Goal: Information Seeking & Learning: Learn about a topic

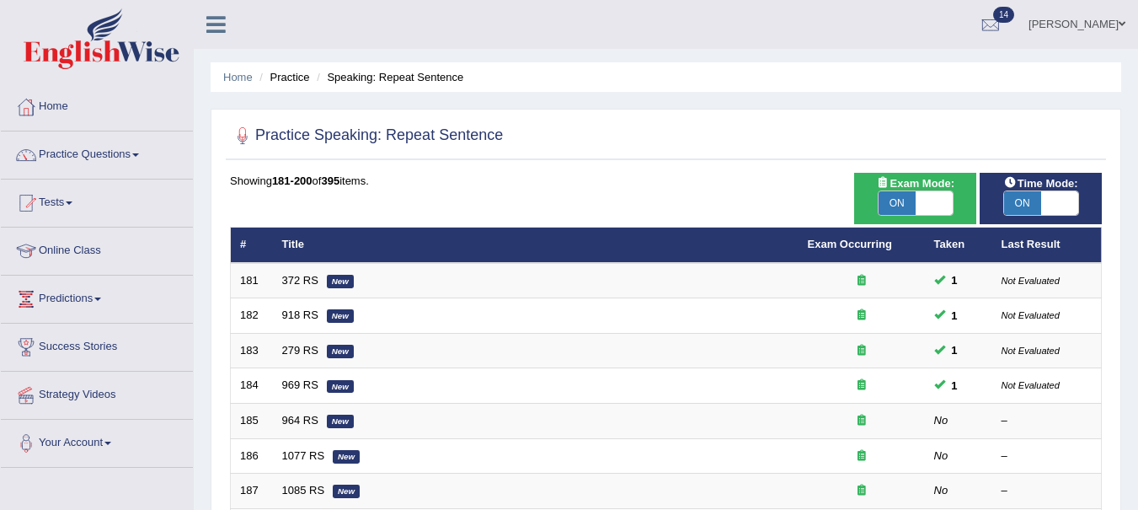
click at [304, 417] on link "964 RS" at bounding box center [300, 420] width 36 height 13
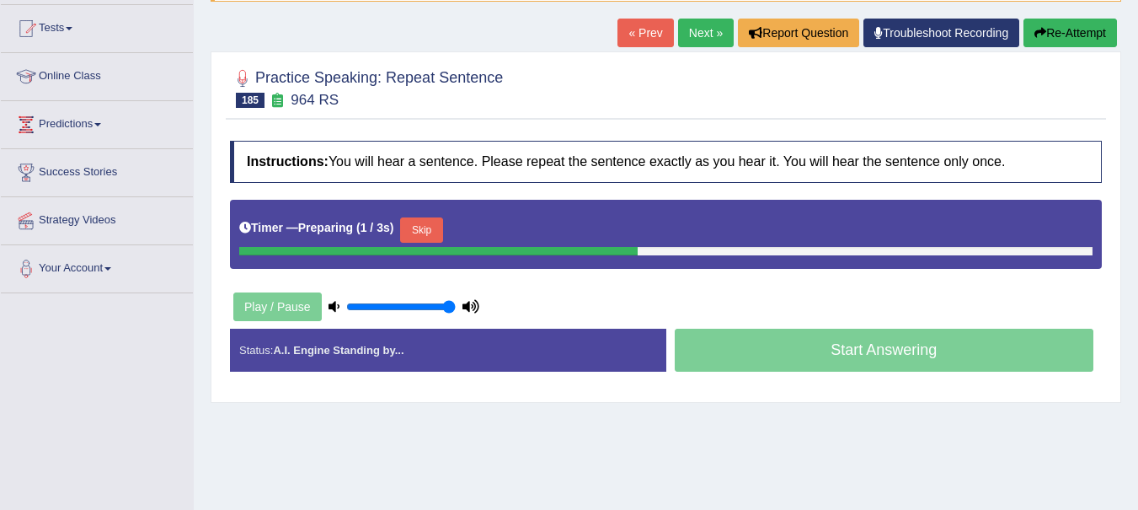
click at [1138, 265] on html "Toggle navigation Home Practice Questions Speaking Practice Read Aloud Repeat S…" at bounding box center [569, 81] width 1138 height 510
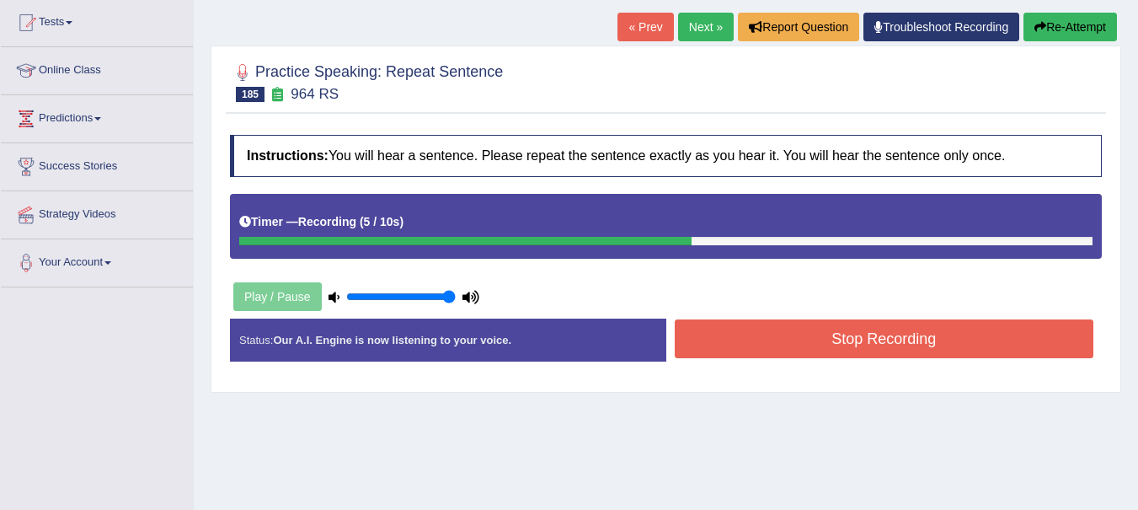
click at [937, 332] on button "Stop Recording" at bounding box center [885, 338] width 420 height 39
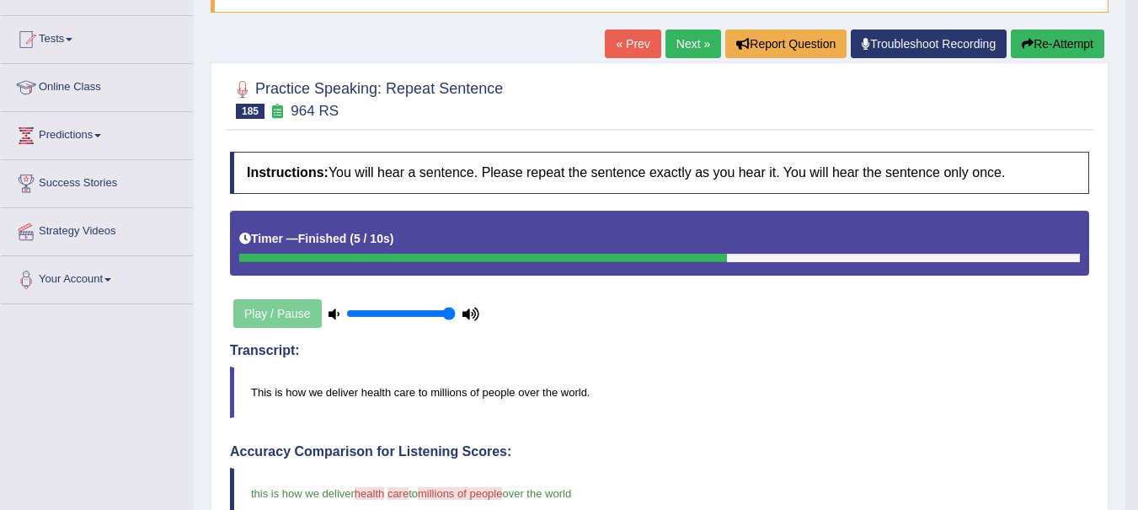
scroll to position [150, 0]
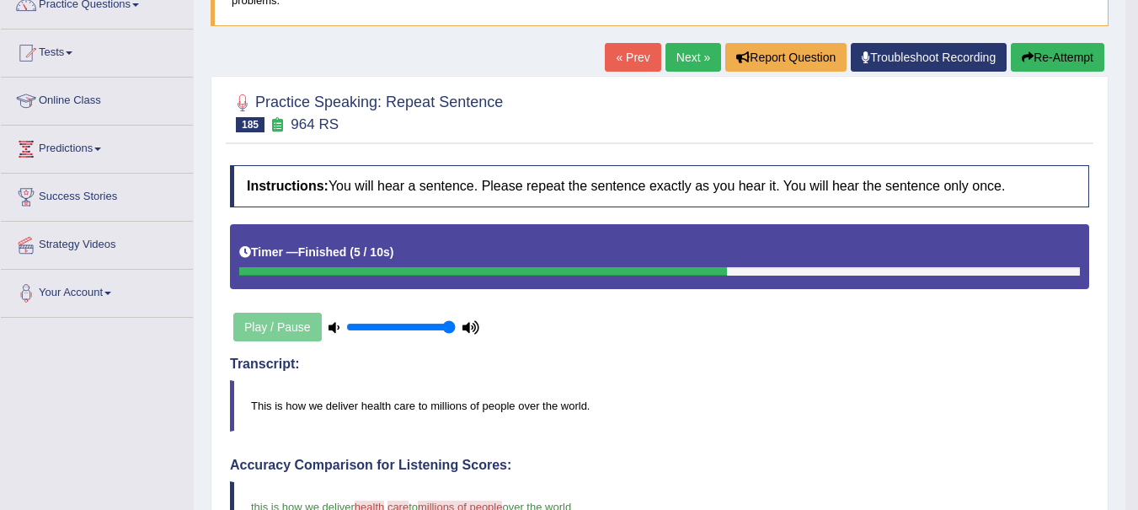
click at [706, 63] on link "Next »" at bounding box center [694, 57] width 56 height 29
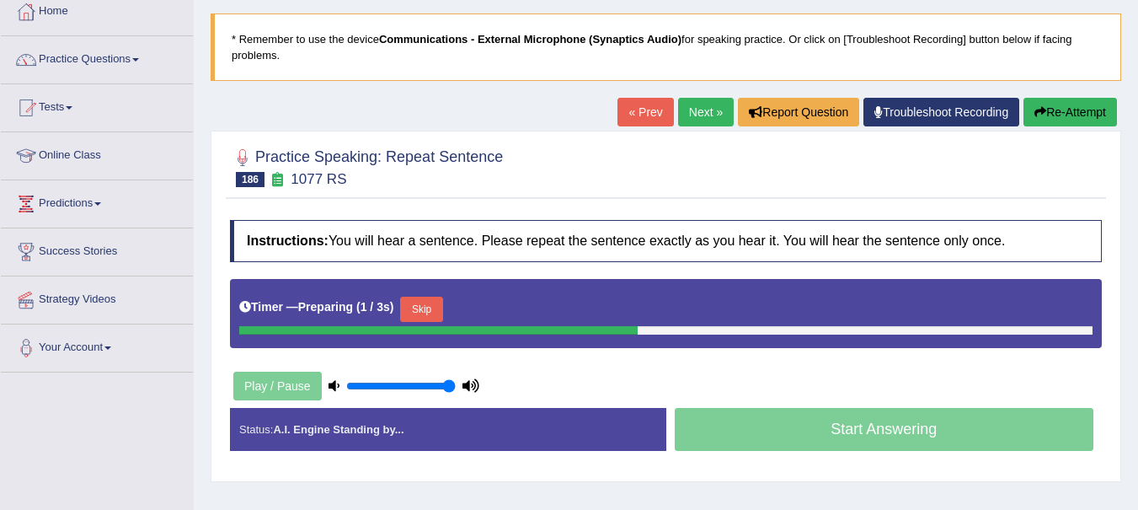
scroll to position [123, 0]
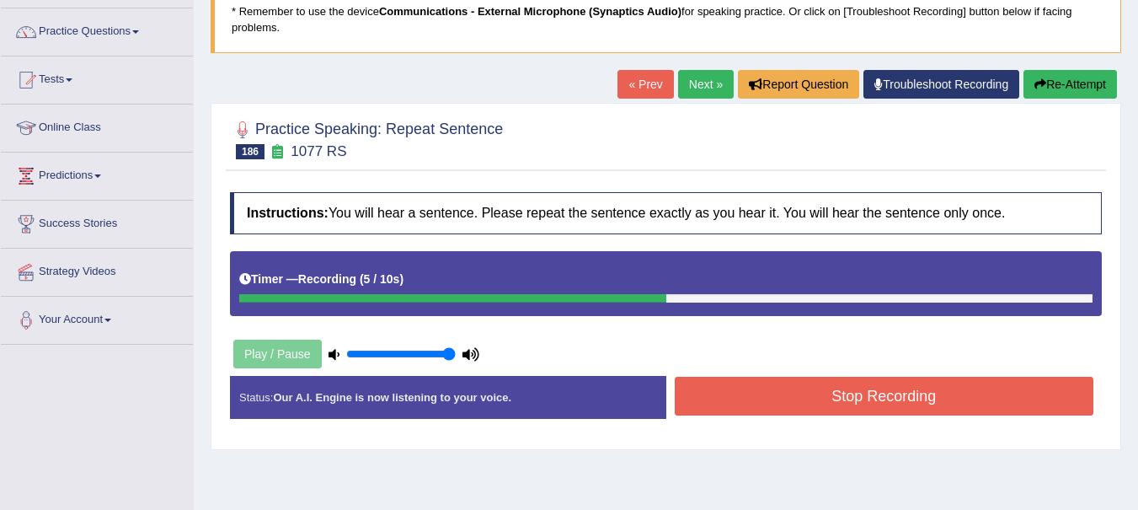
click at [969, 399] on button "Stop Recording" at bounding box center [885, 396] width 420 height 39
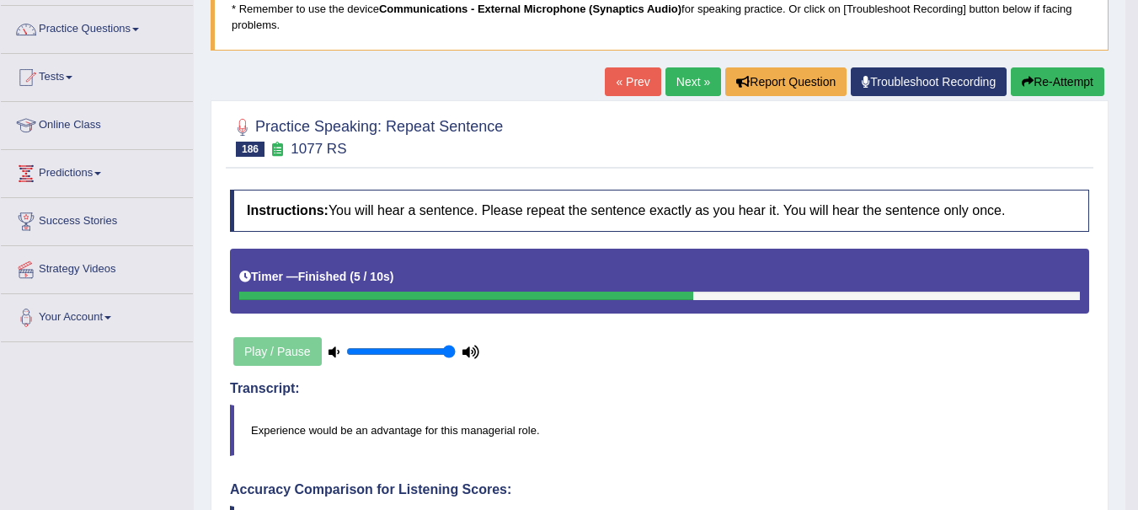
scroll to position [117, 0]
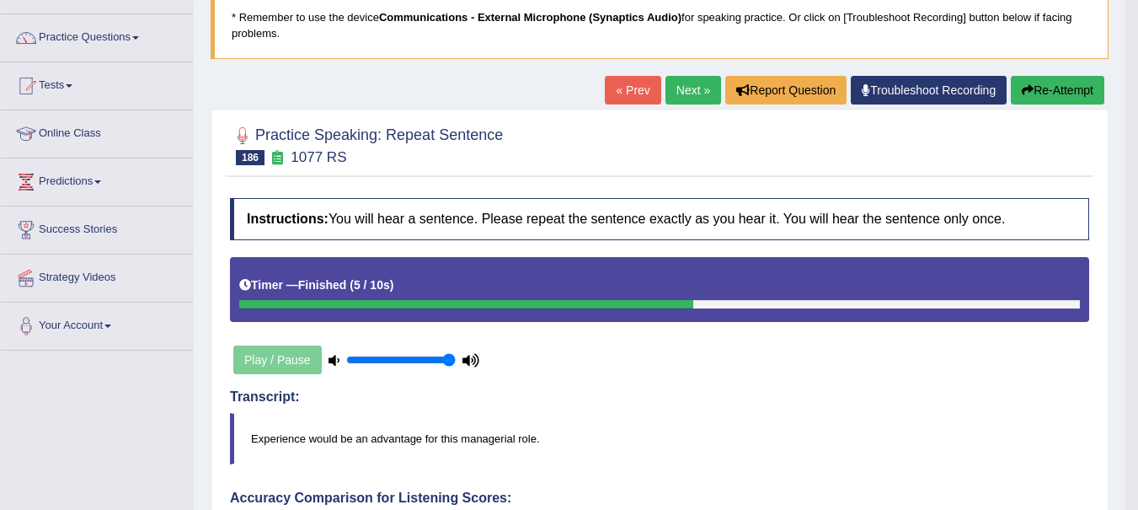
click at [686, 91] on link "Next »" at bounding box center [694, 90] width 56 height 29
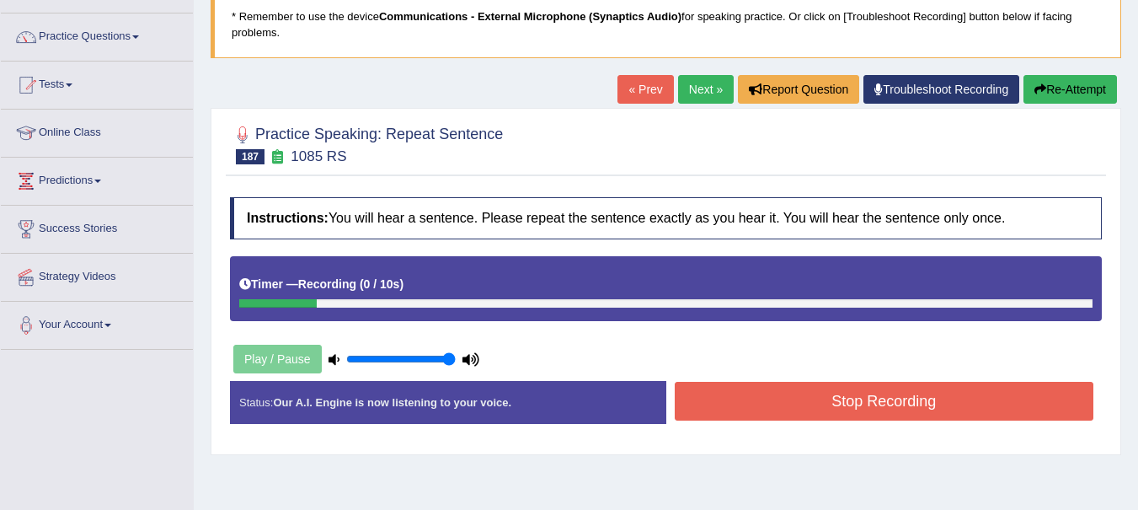
scroll to position [6, 0]
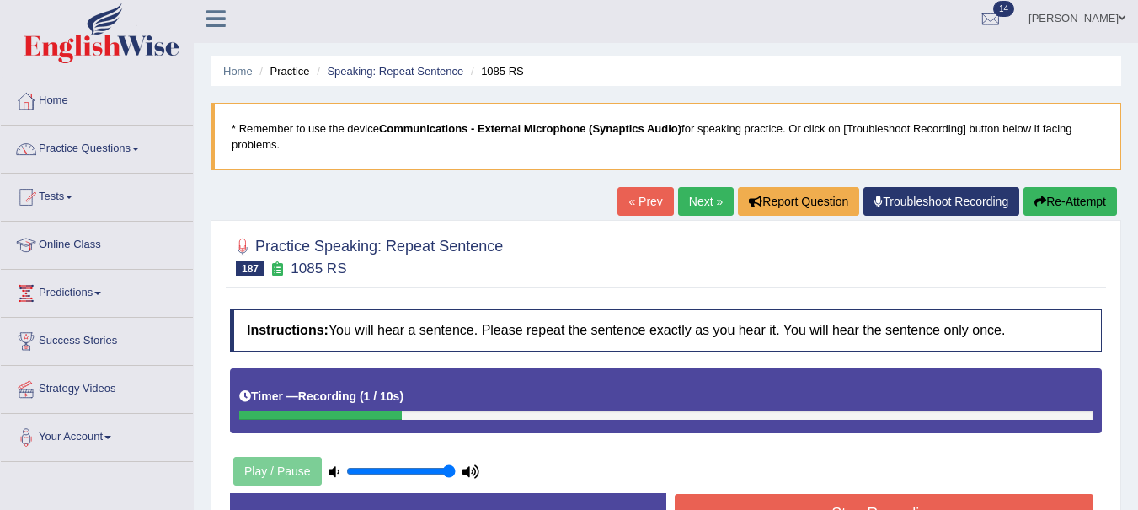
click at [663, 195] on link "« Prev" at bounding box center [646, 201] width 56 height 29
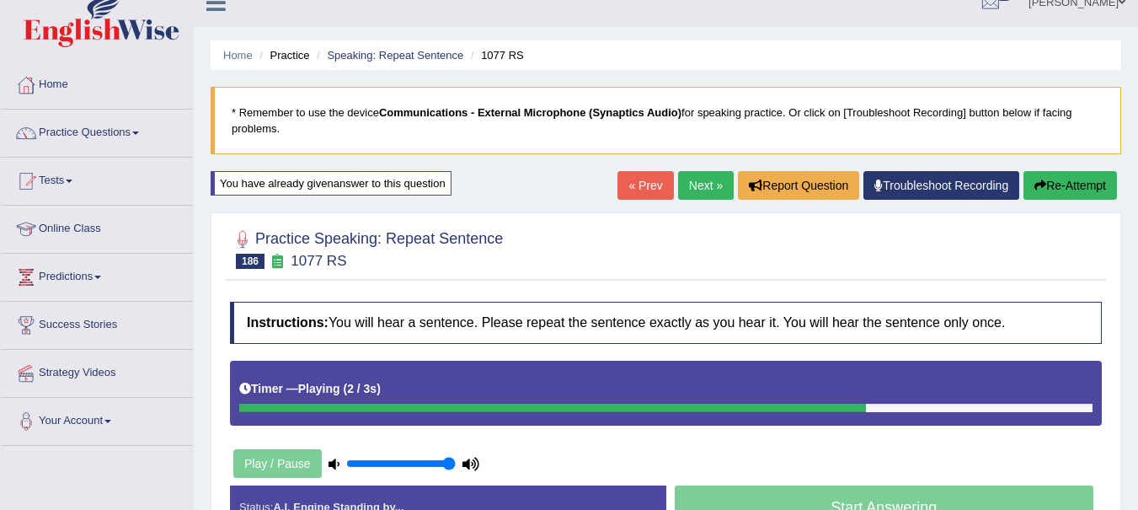
scroll to position [23, 0]
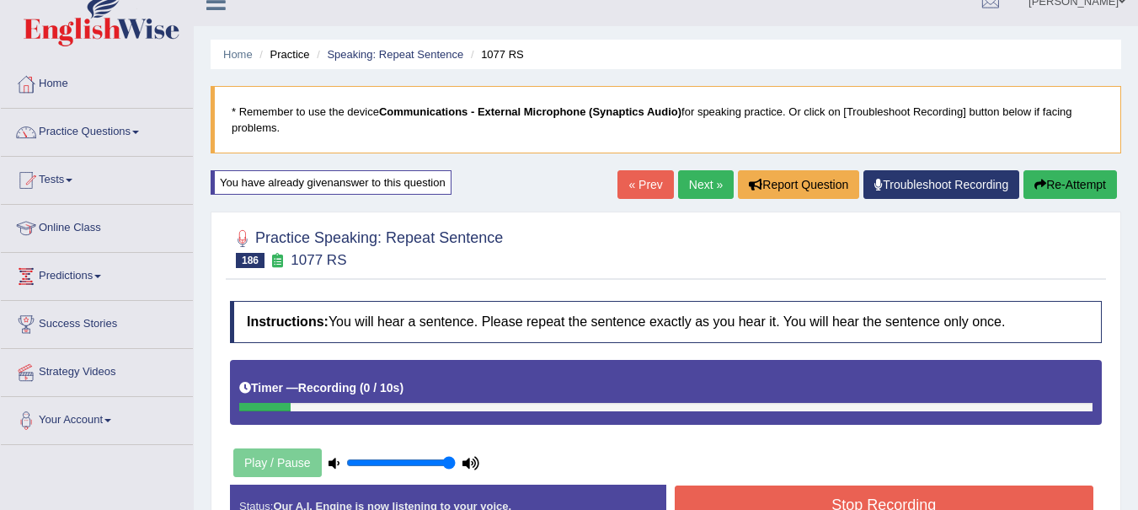
click at [639, 184] on link "« Prev" at bounding box center [646, 184] width 56 height 29
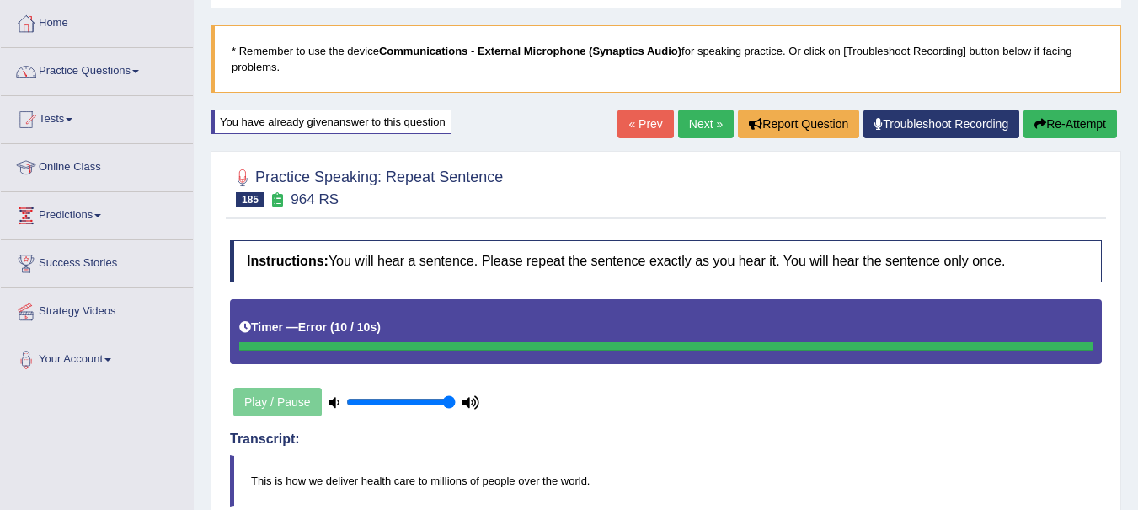
scroll to position [121, 0]
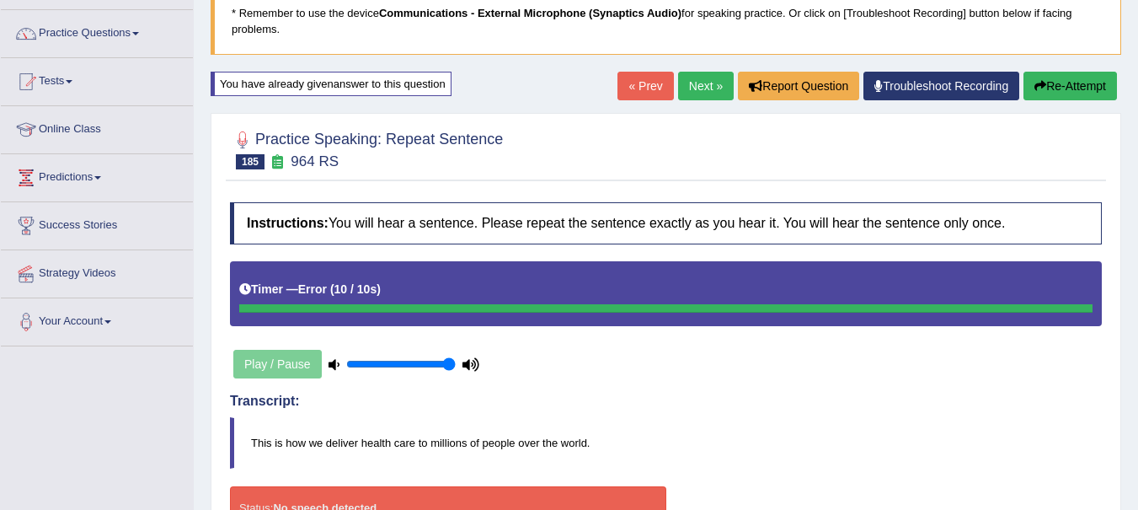
click at [1060, 88] on button "Re-Attempt" at bounding box center [1071, 86] width 94 height 29
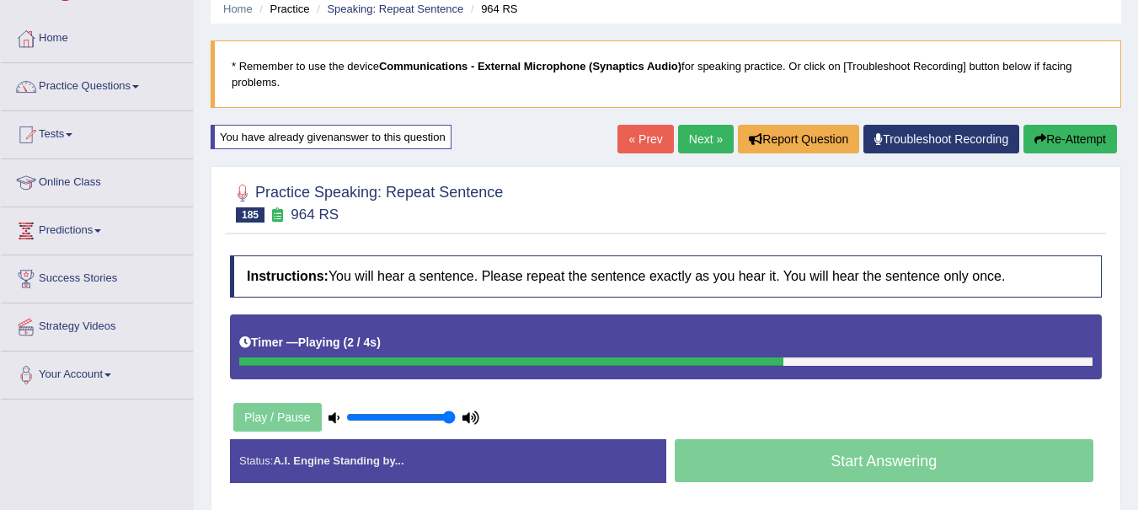
scroll to position [61, 0]
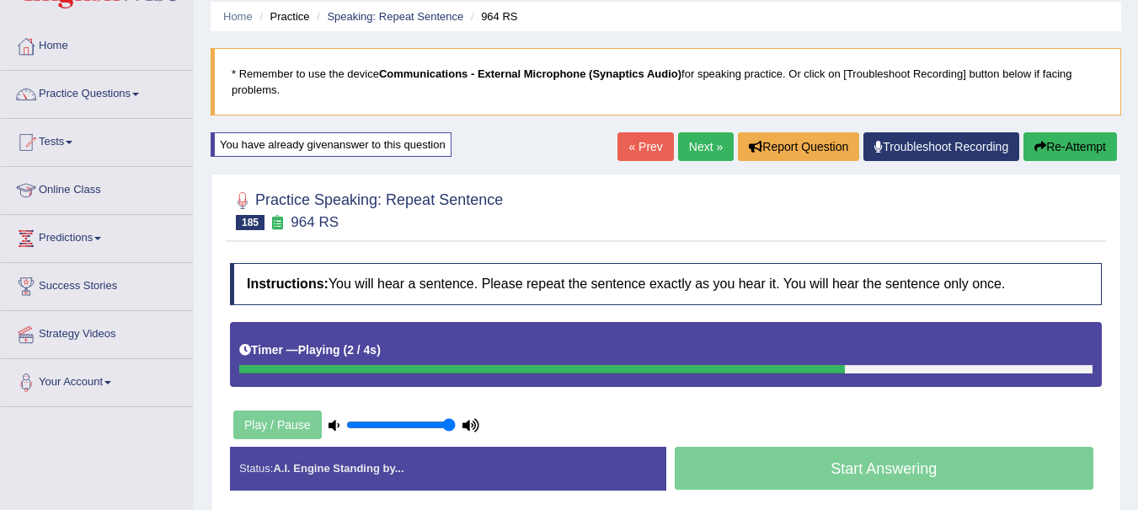
click at [695, 153] on link "Next »" at bounding box center [706, 146] width 56 height 29
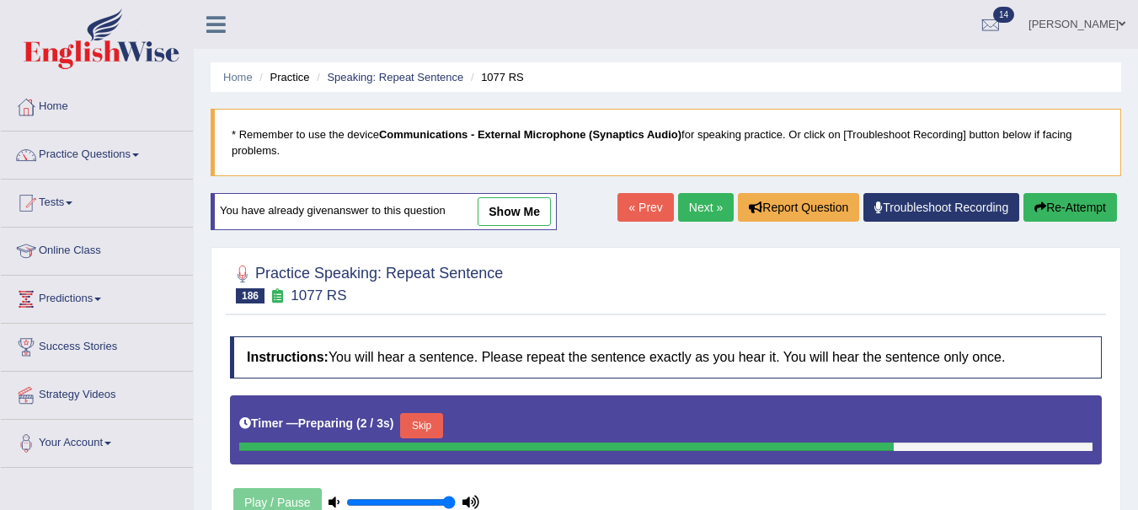
click at [704, 201] on link "Next »" at bounding box center [706, 207] width 56 height 29
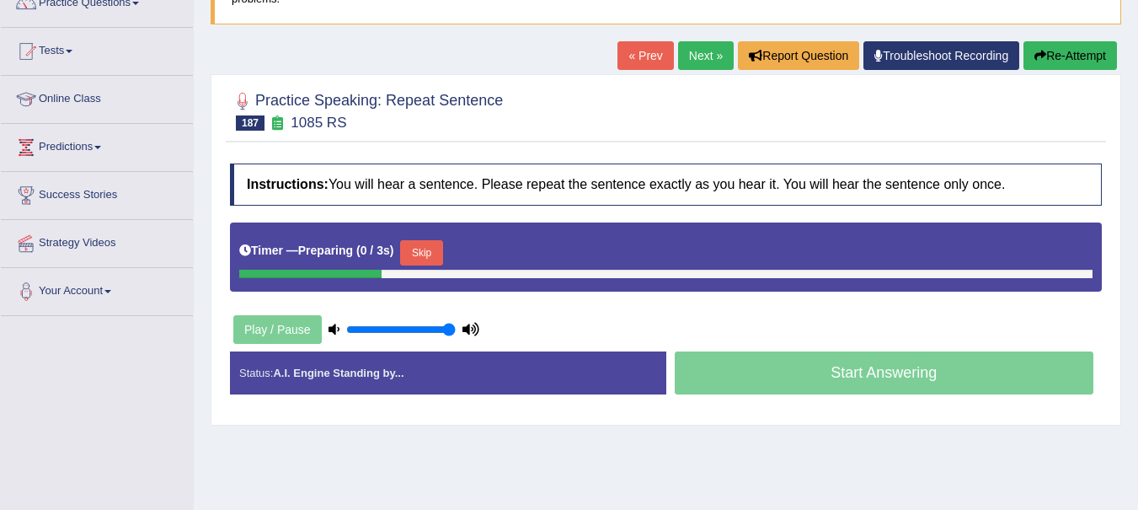
scroll to position [158, 0]
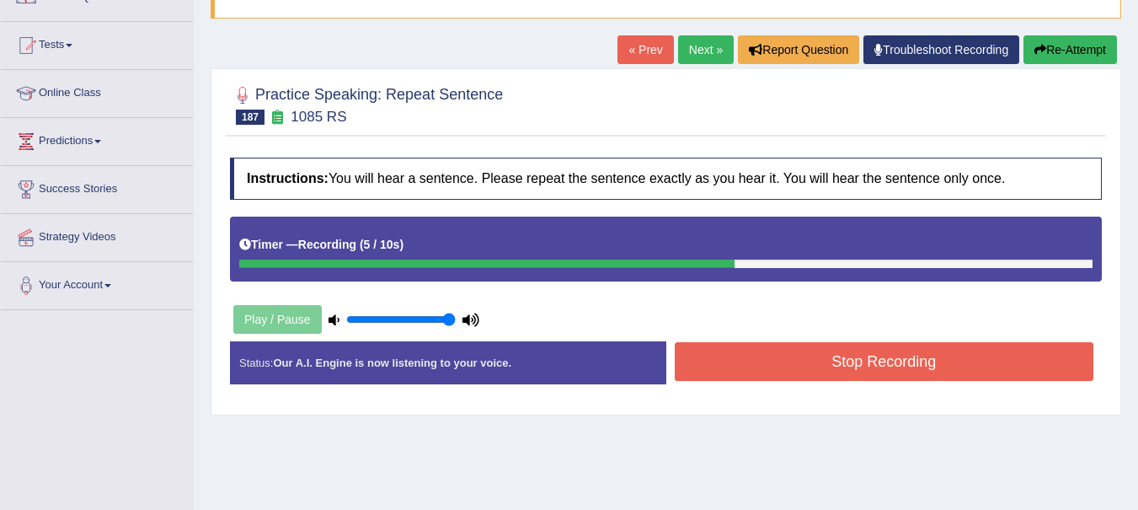
click at [963, 360] on button "Stop Recording" at bounding box center [885, 361] width 420 height 39
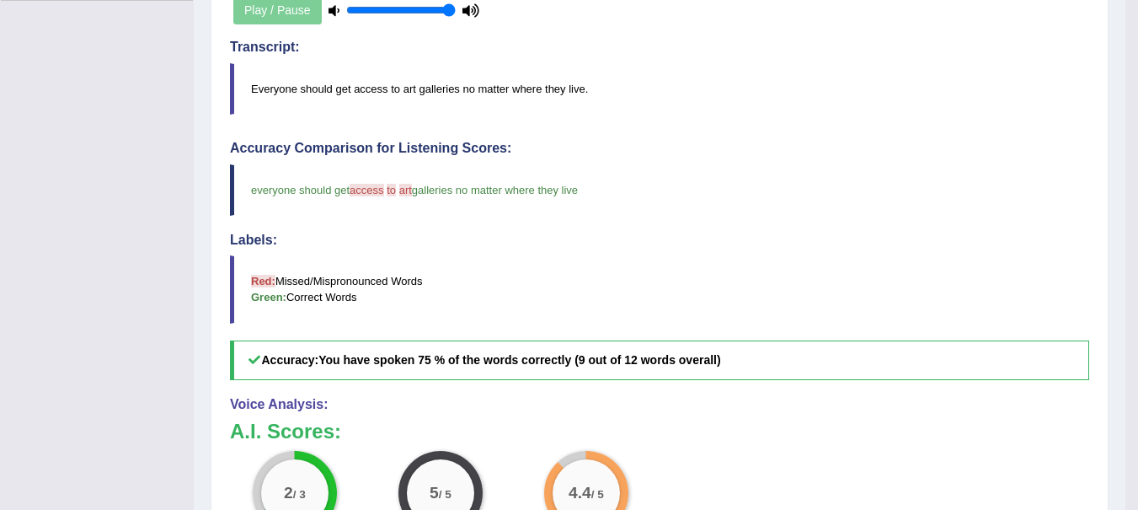
scroll to position [451, 0]
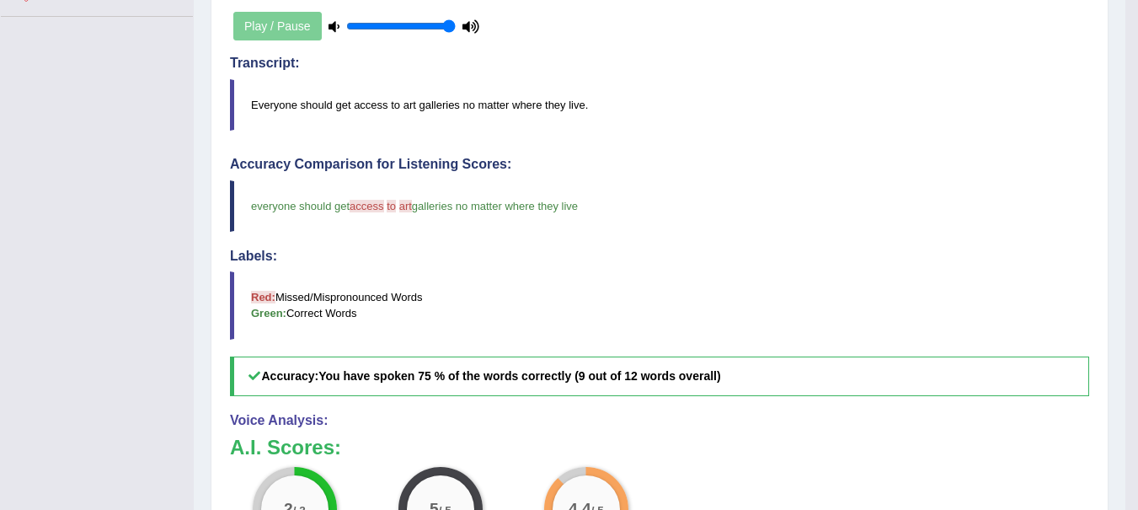
click at [373, 201] on span "access" at bounding box center [367, 206] width 34 height 13
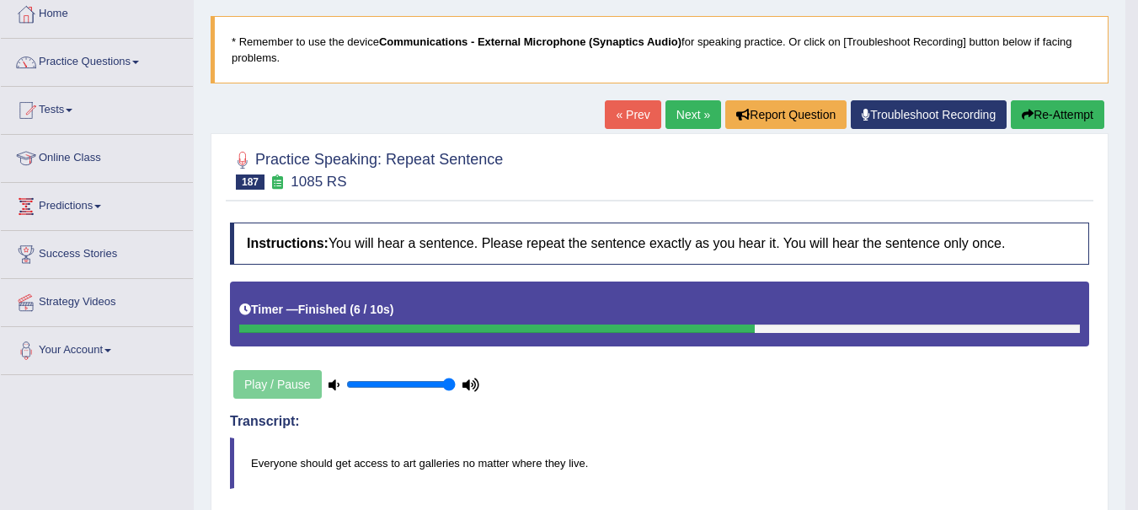
scroll to position [77, 0]
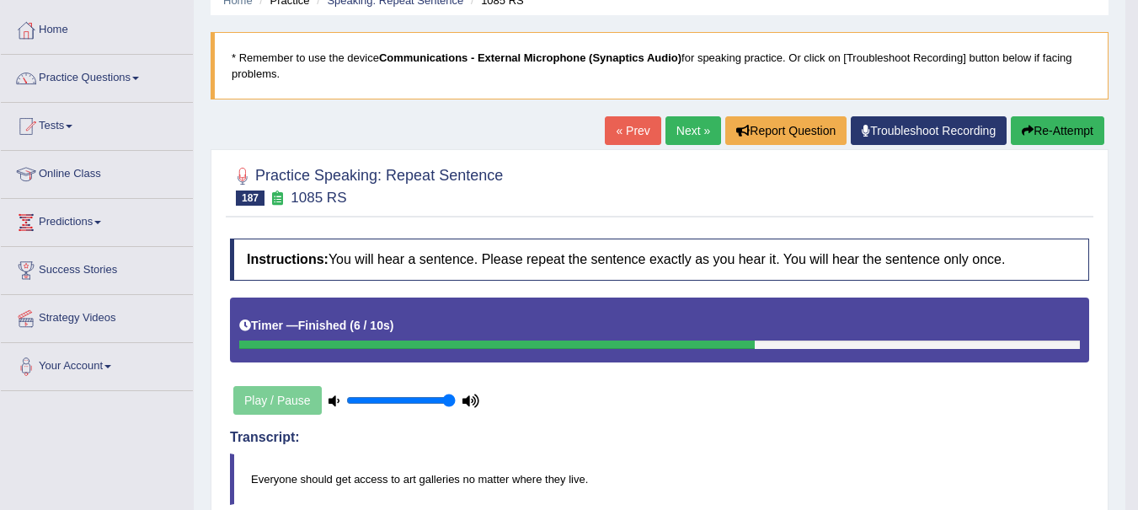
click at [677, 137] on link "Next »" at bounding box center [694, 130] width 56 height 29
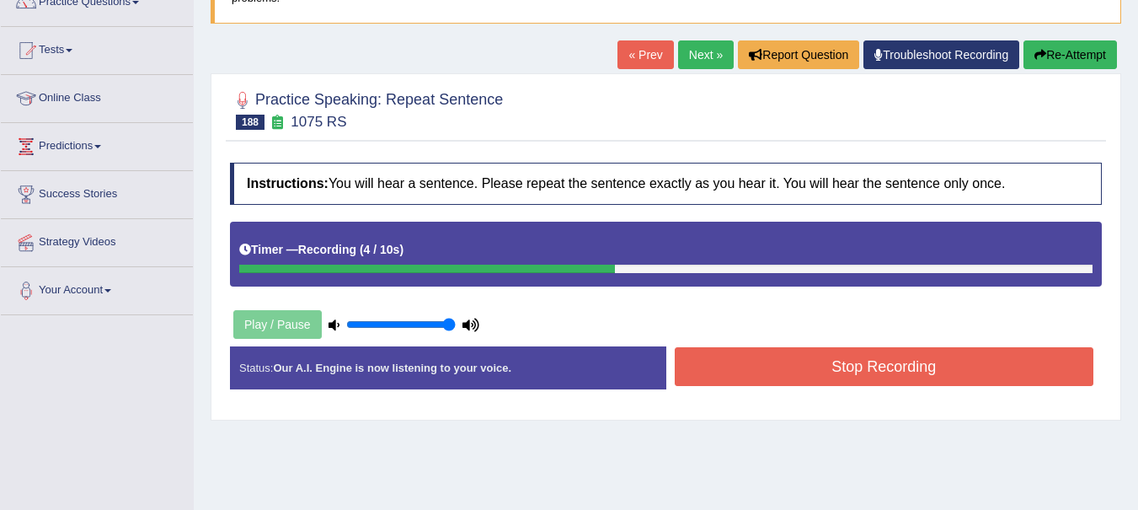
click at [974, 374] on button "Stop Recording" at bounding box center [885, 366] width 420 height 39
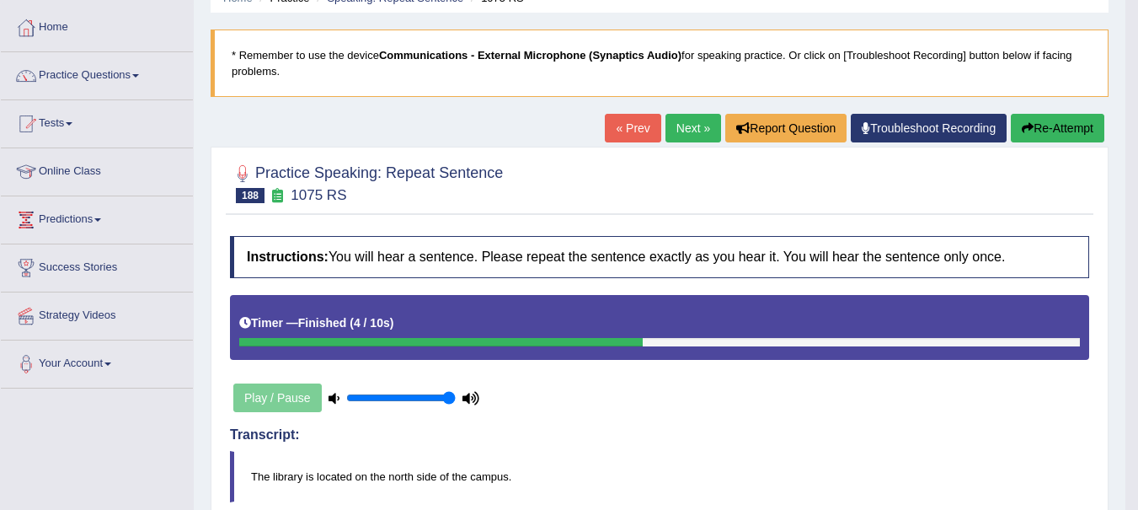
scroll to position [78, 0]
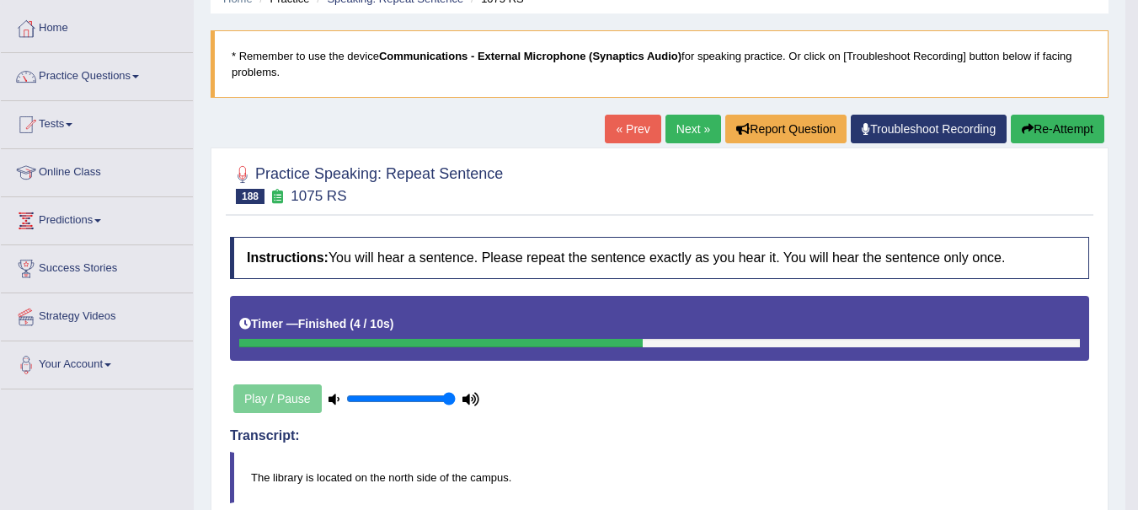
click at [675, 131] on link "Next »" at bounding box center [694, 129] width 56 height 29
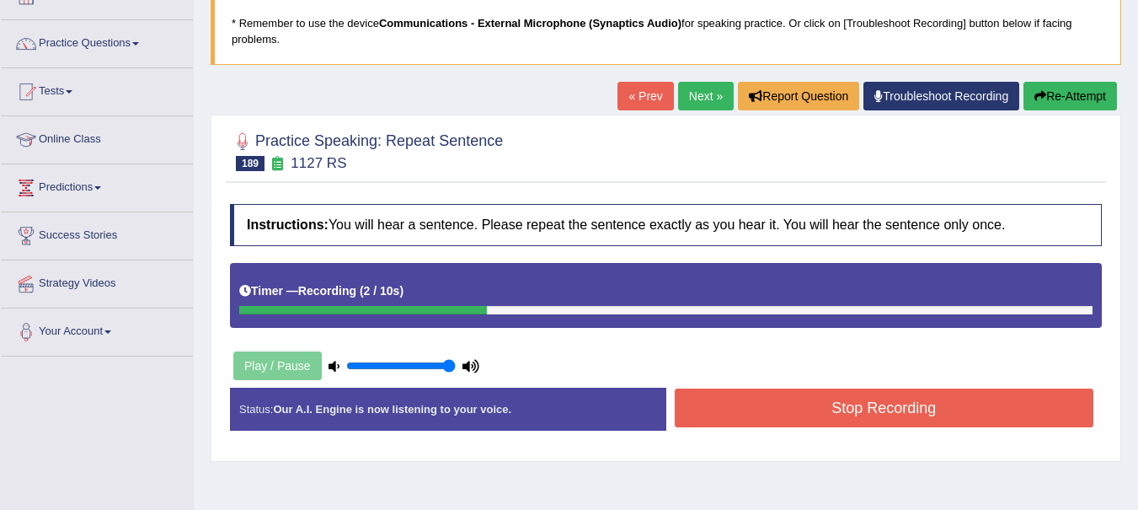
click at [1078, 91] on button "Re-Attempt" at bounding box center [1071, 96] width 94 height 29
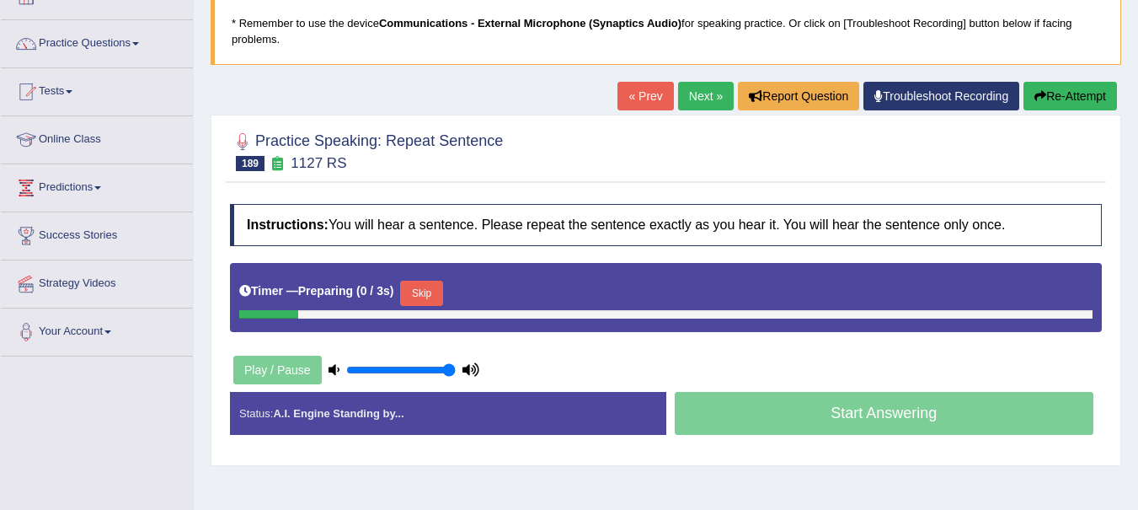
scroll to position [111, 0]
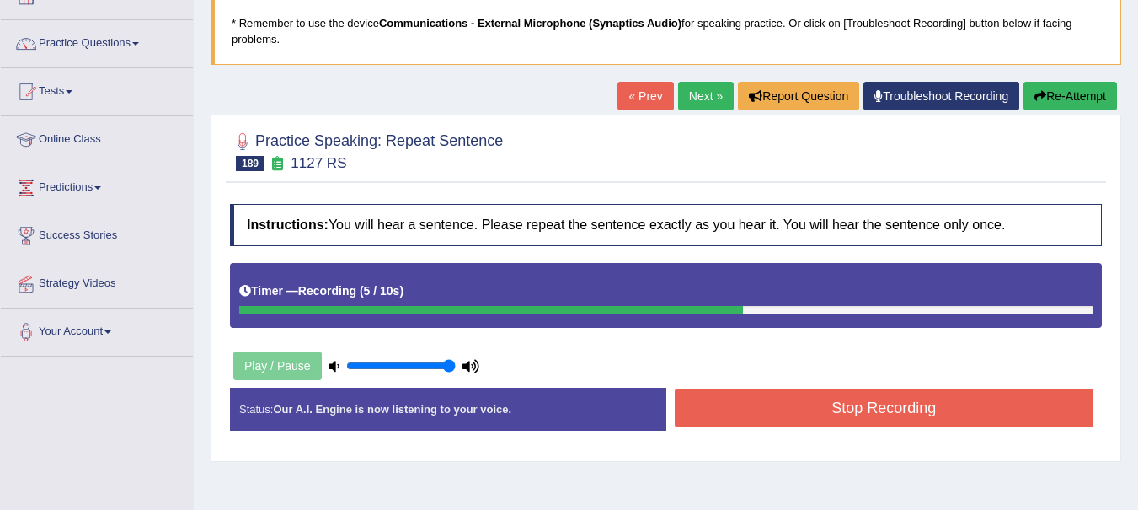
click at [994, 408] on button "Stop Recording" at bounding box center [885, 407] width 420 height 39
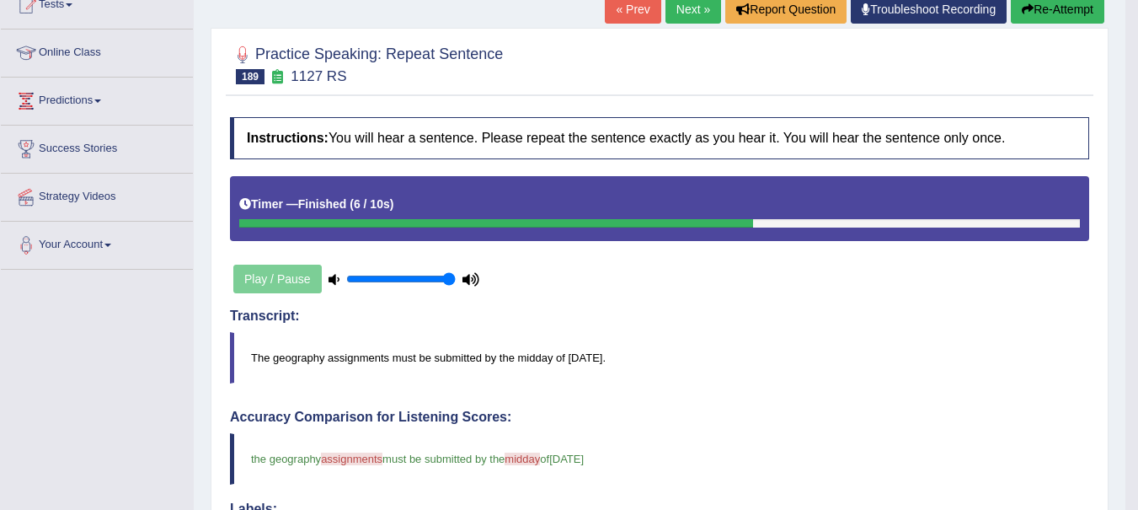
scroll to position [197, 0]
click at [529, 458] on span "midday" at bounding box center [522, 459] width 35 height 13
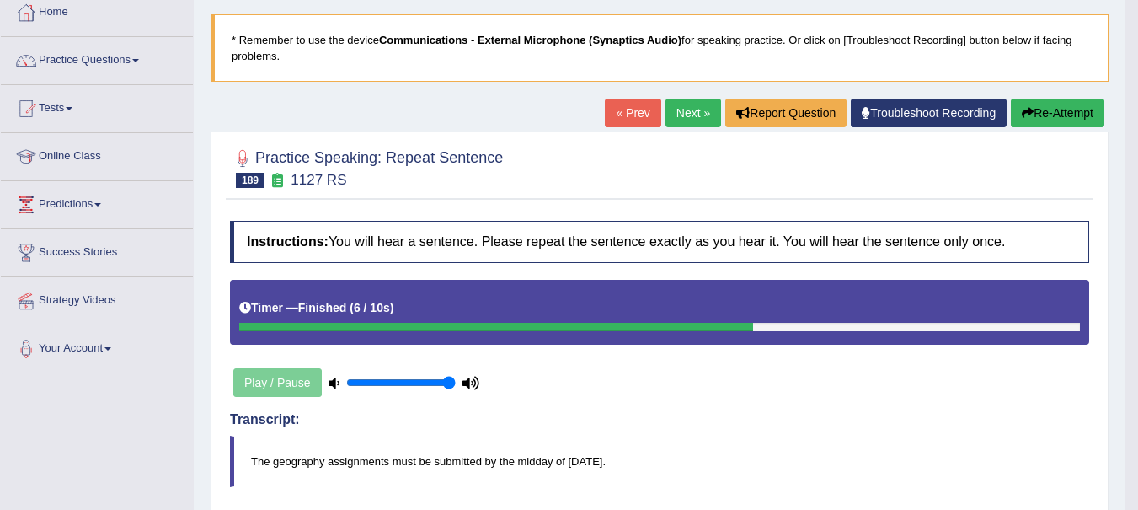
scroll to position [60, 0]
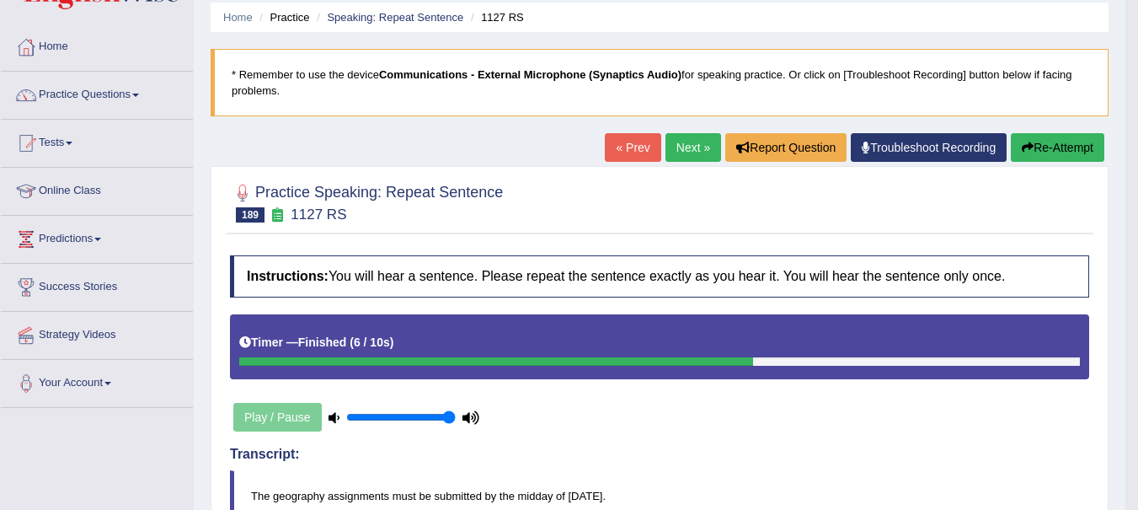
click at [684, 150] on link "Next »" at bounding box center [694, 147] width 56 height 29
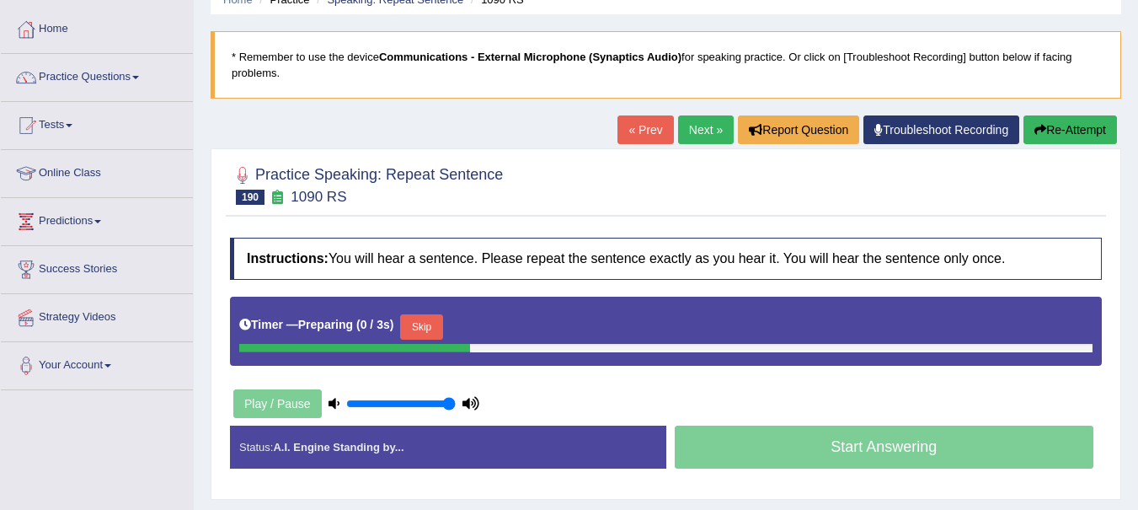
scroll to position [109, 0]
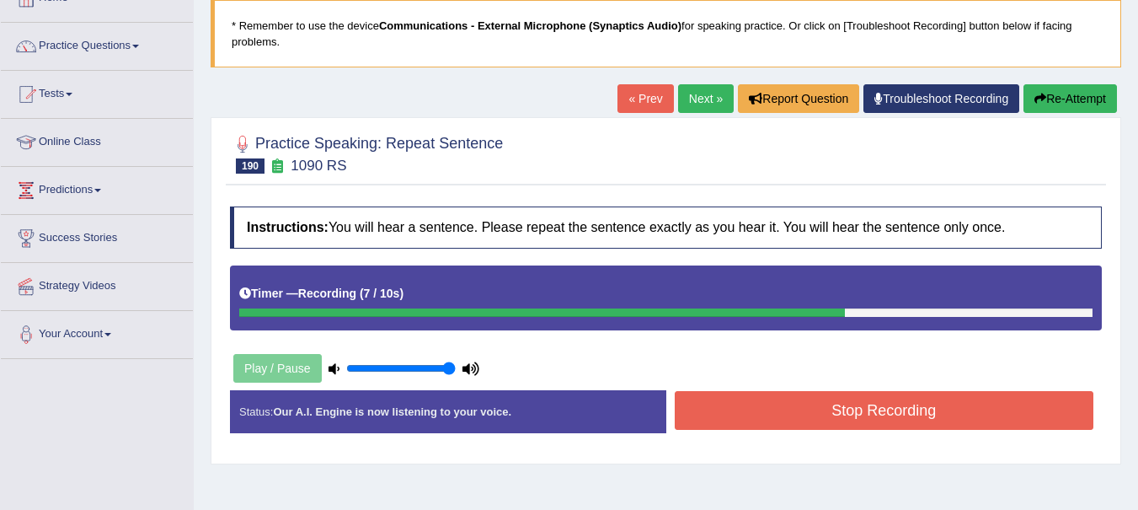
click at [951, 420] on button "Stop Recording" at bounding box center [885, 410] width 420 height 39
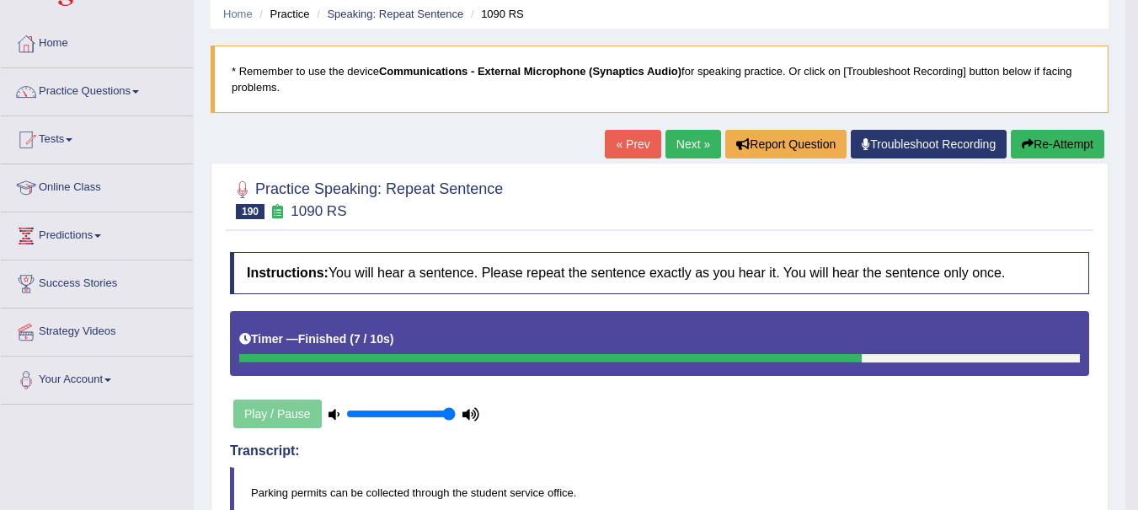
scroll to position [0, 0]
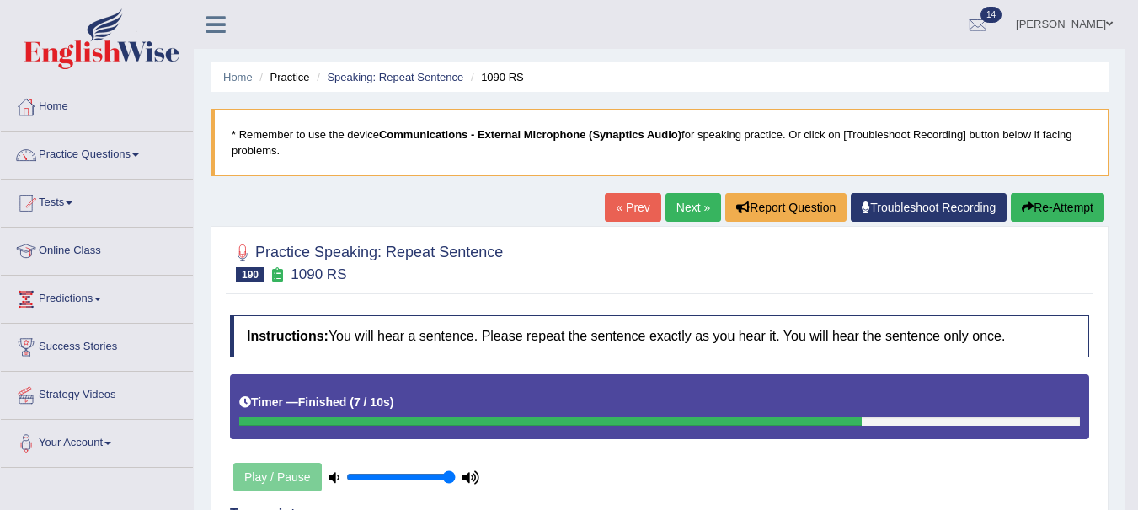
click at [682, 214] on link "Next »" at bounding box center [694, 207] width 56 height 29
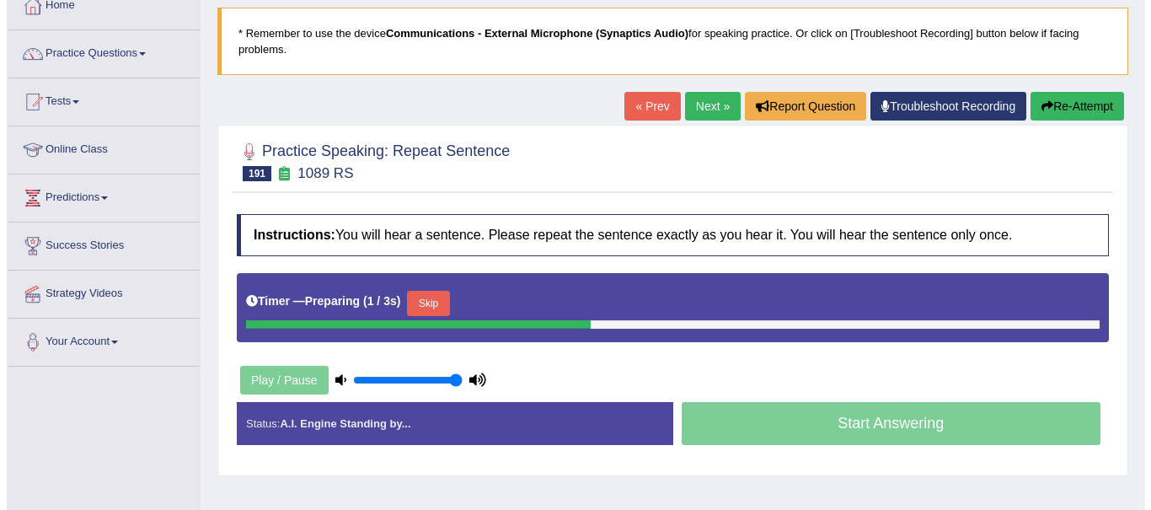
scroll to position [111, 0]
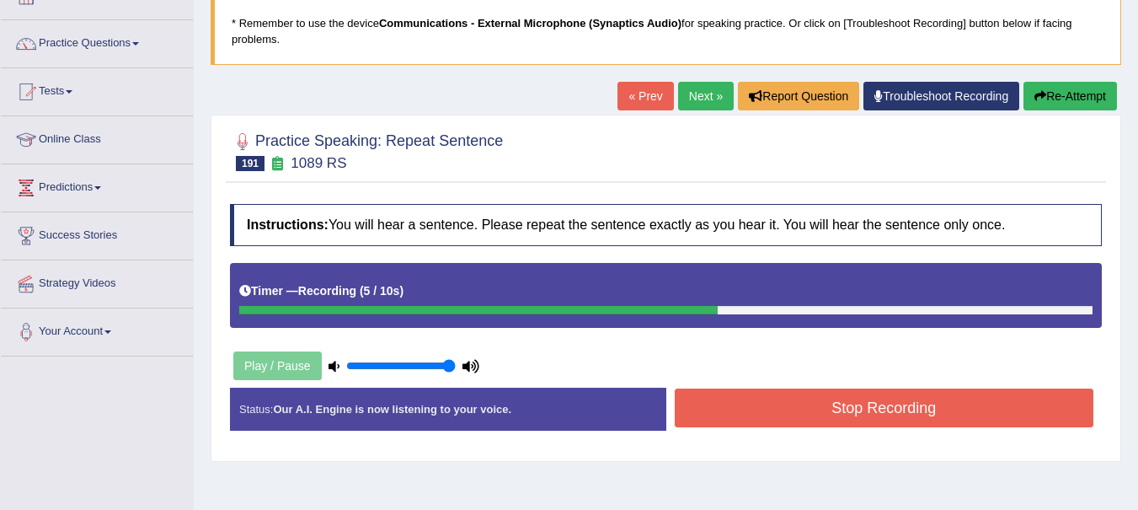
click at [990, 412] on button "Stop Recording" at bounding box center [885, 407] width 420 height 39
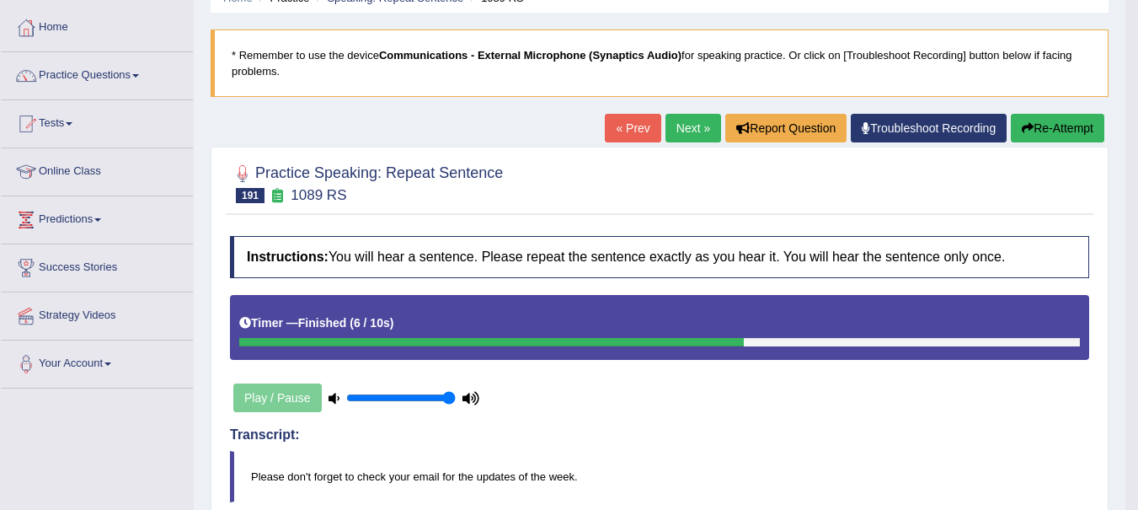
scroll to position [67, 0]
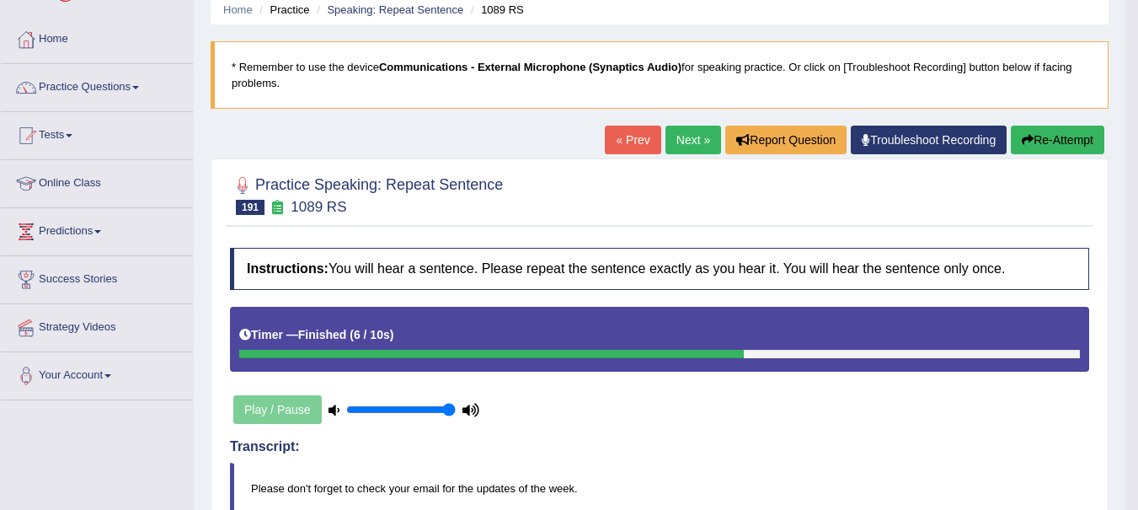
click at [682, 154] on link "Next »" at bounding box center [694, 140] width 56 height 29
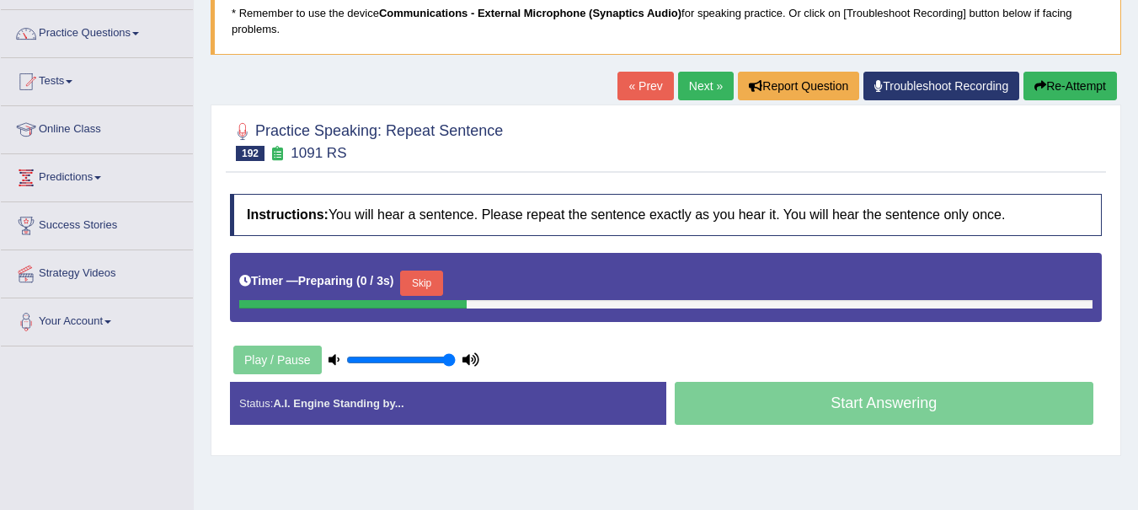
scroll to position [136, 0]
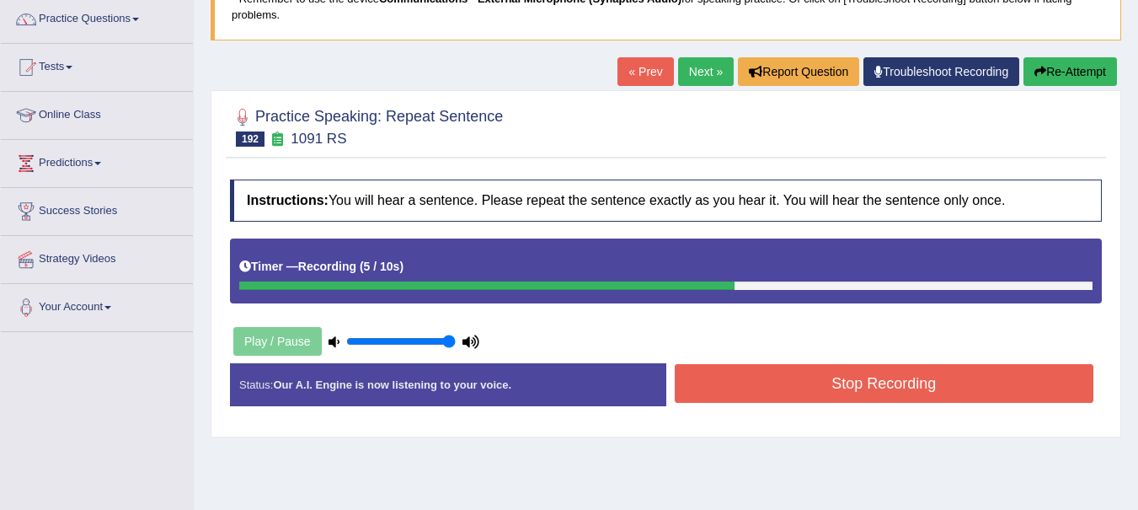
click at [889, 385] on button "Stop Recording" at bounding box center [885, 383] width 420 height 39
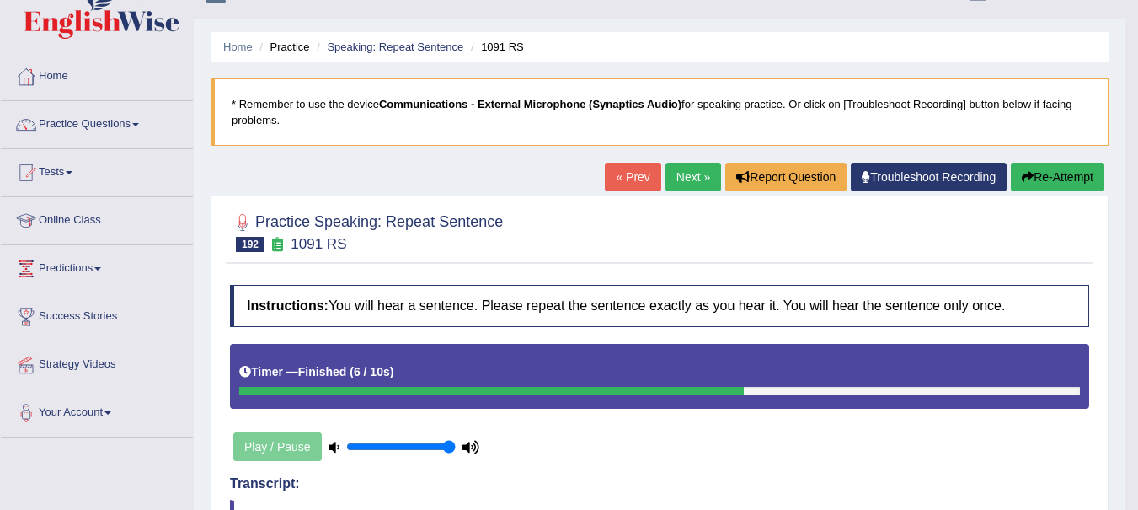
scroll to position [0, 0]
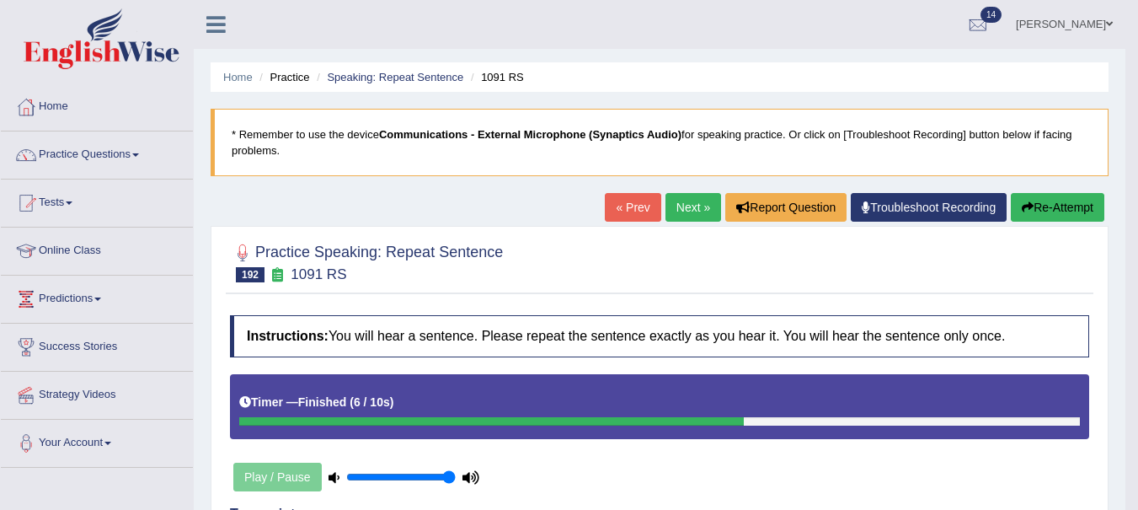
click at [1057, 204] on button "Re-Attempt" at bounding box center [1058, 207] width 94 height 29
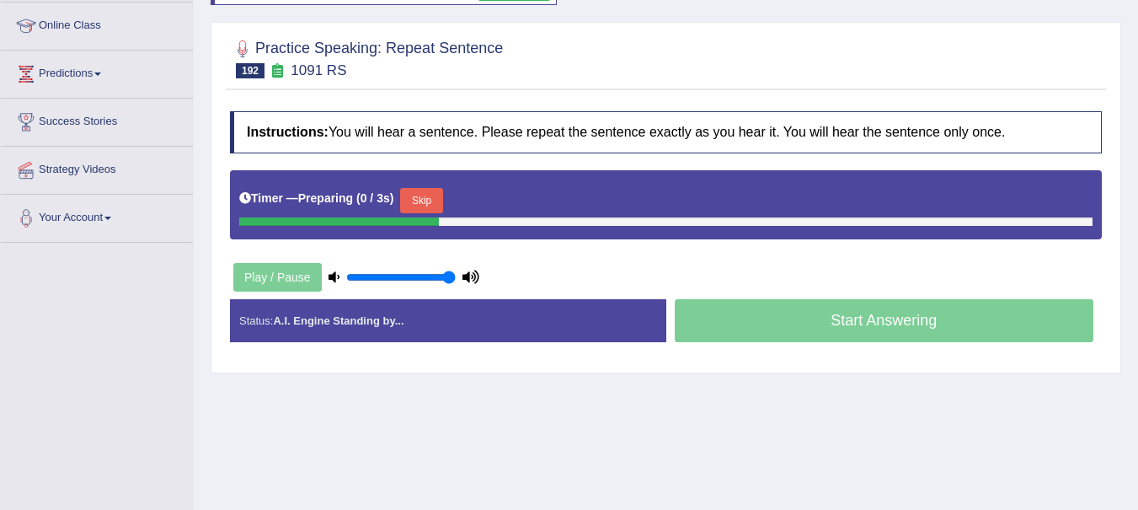
scroll to position [227, 0]
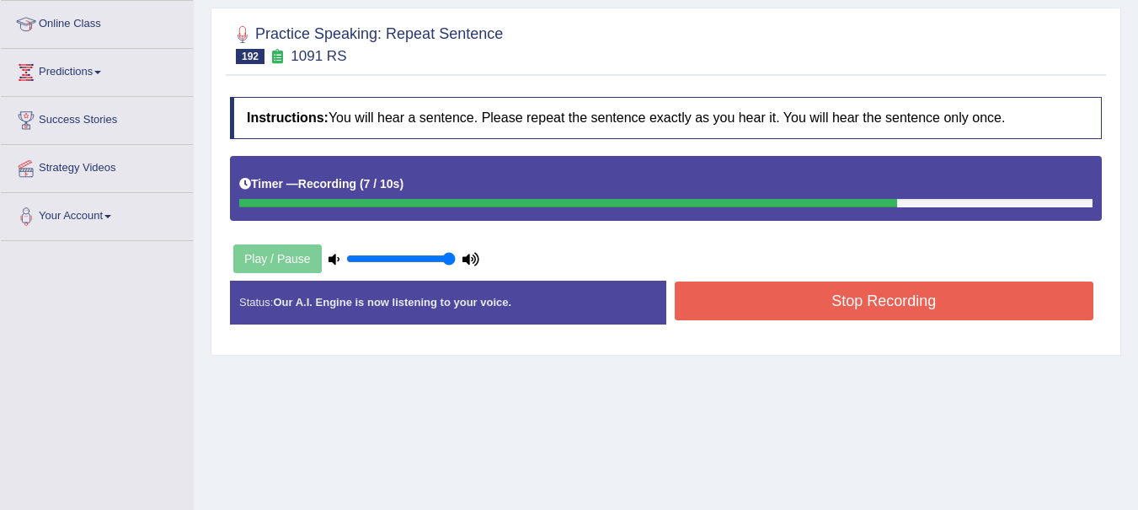
click at [929, 302] on button "Stop Recording" at bounding box center [885, 300] width 420 height 39
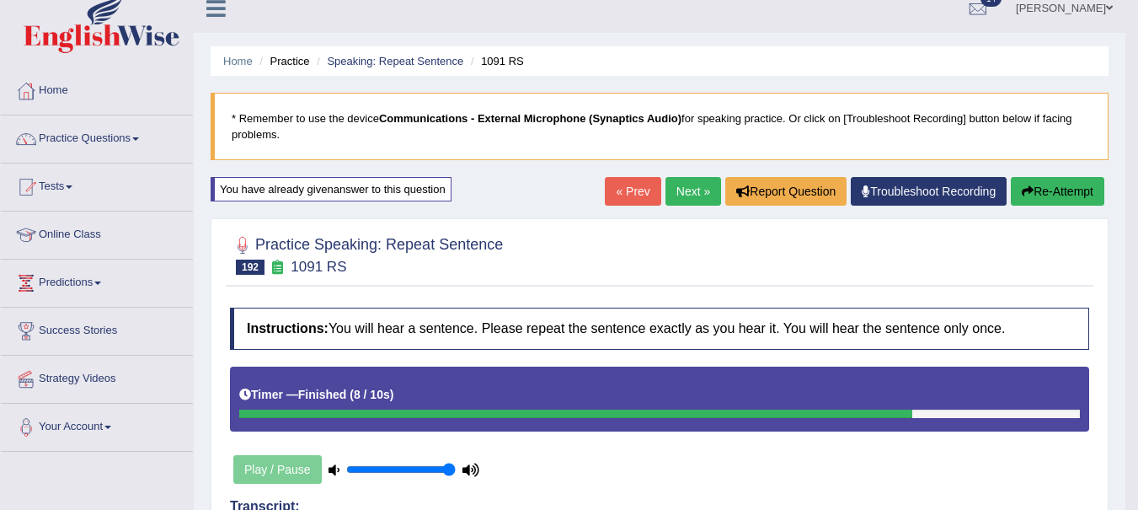
scroll to position [7, 0]
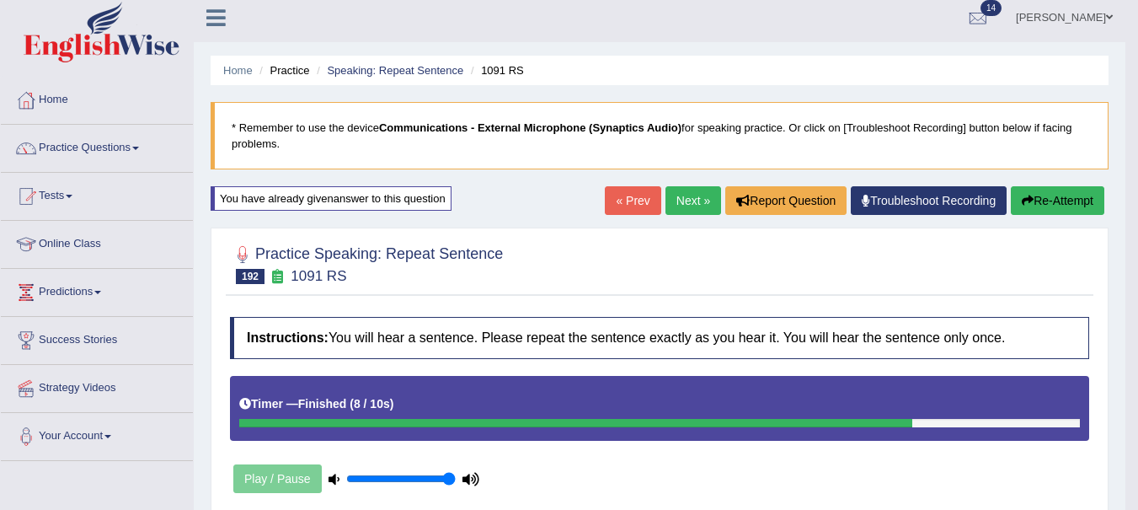
click at [107, 138] on link "Practice Questions" at bounding box center [97, 146] width 192 height 42
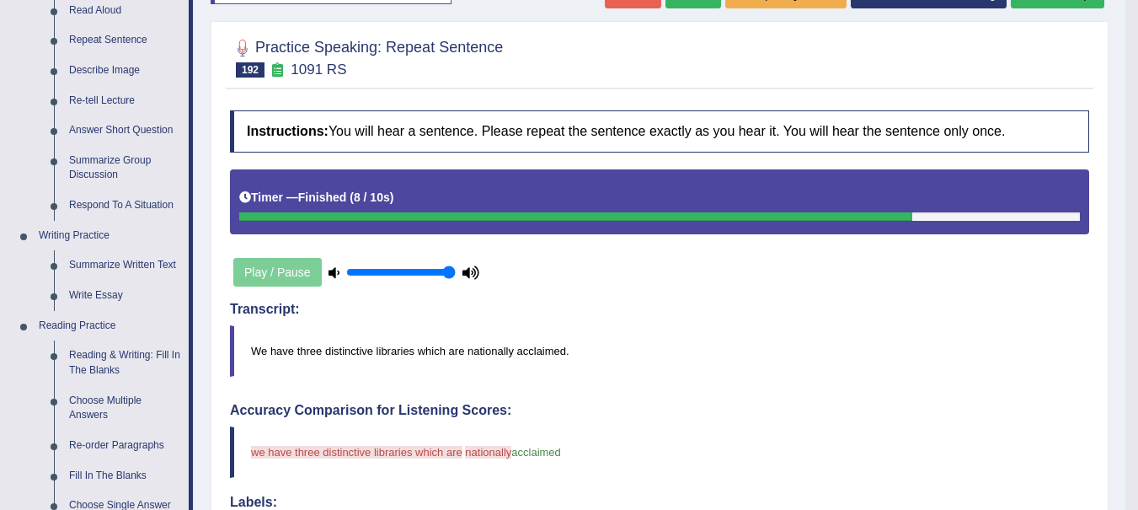
scroll to position [272, 0]
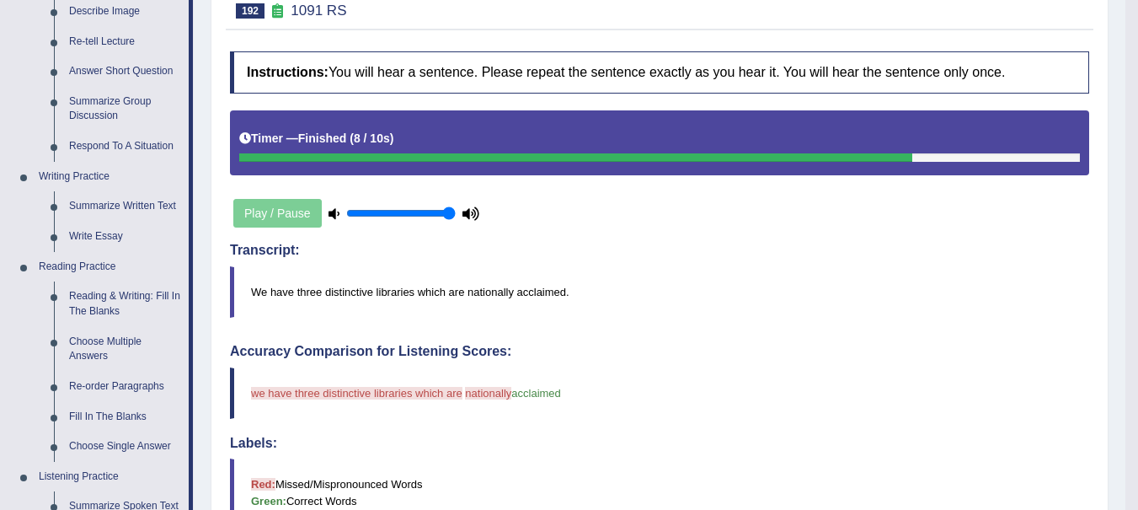
click at [127, 415] on link "Fill In The Blanks" at bounding box center [125, 417] width 127 height 30
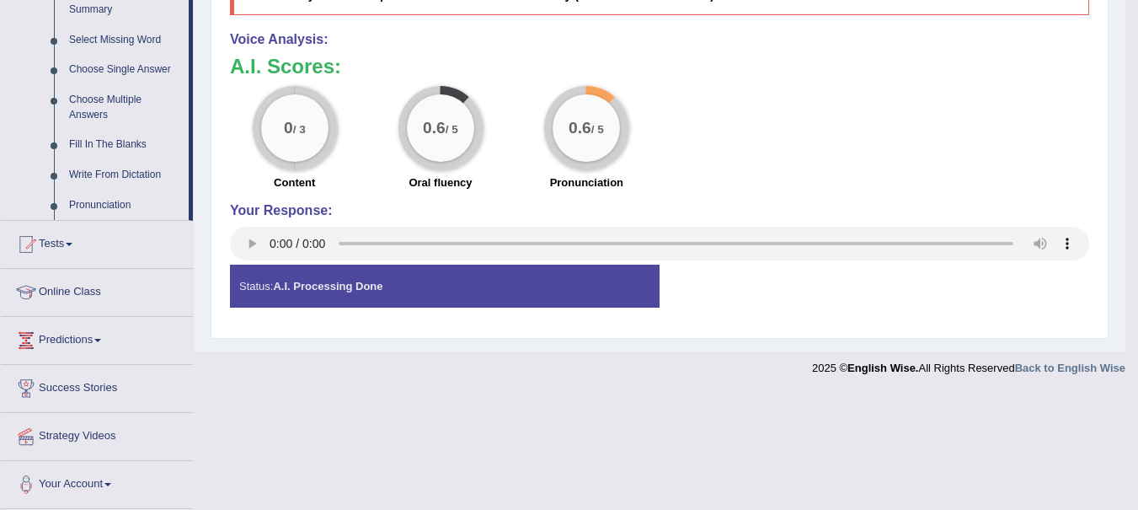
scroll to position [768, 0]
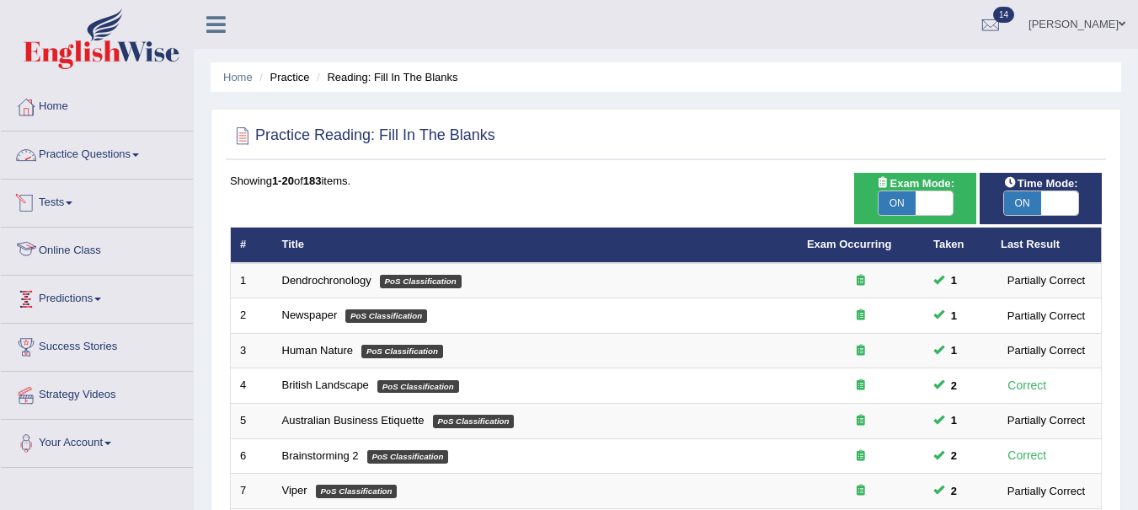
click at [97, 131] on li "Home" at bounding box center [97, 107] width 192 height 48
click at [104, 170] on link "Practice Questions" at bounding box center [97, 152] width 192 height 42
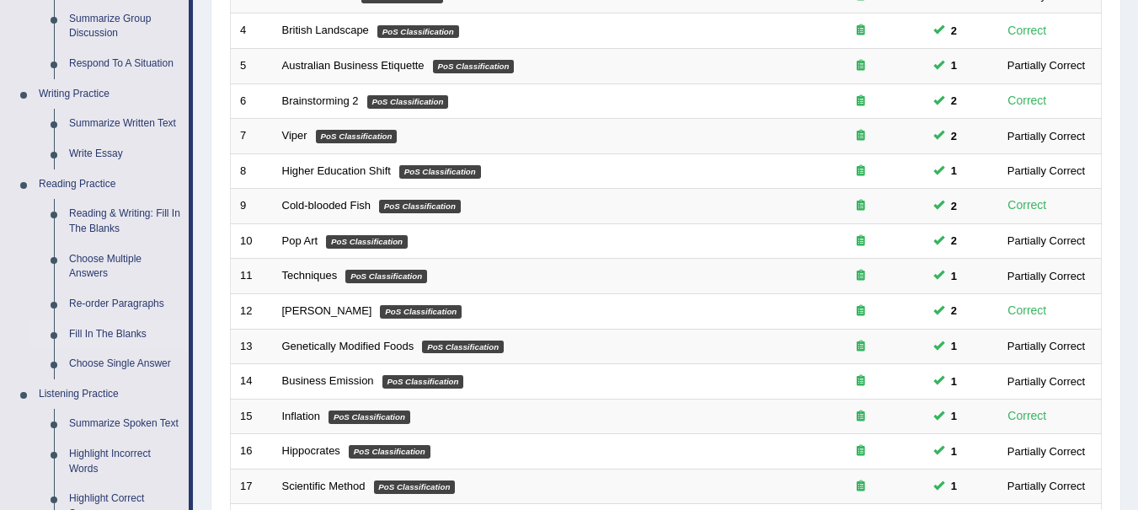
scroll to position [364, 0]
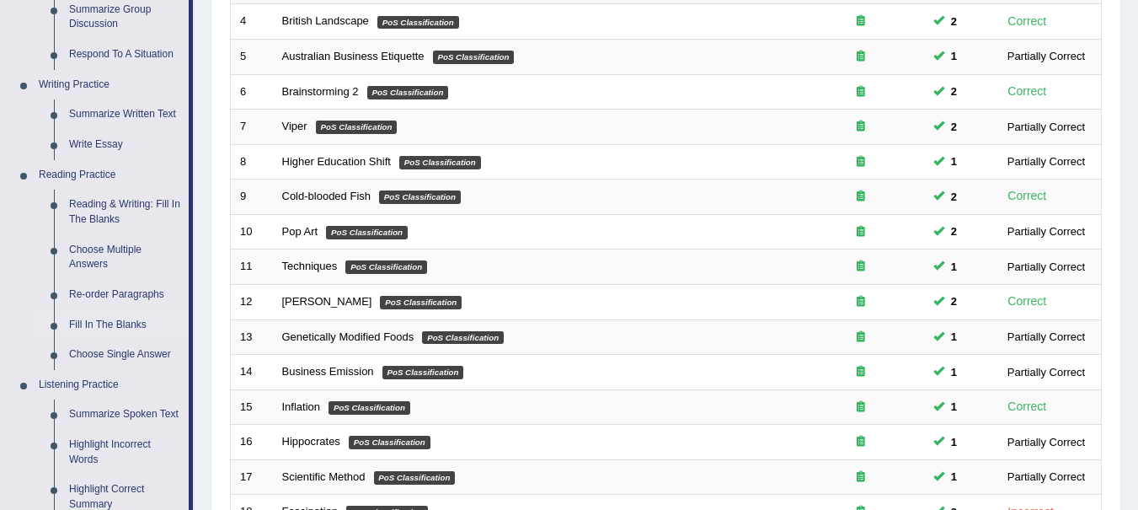
click at [103, 207] on link "Reading & Writing: Fill In The Blanks" at bounding box center [125, 212] width 127 height 45
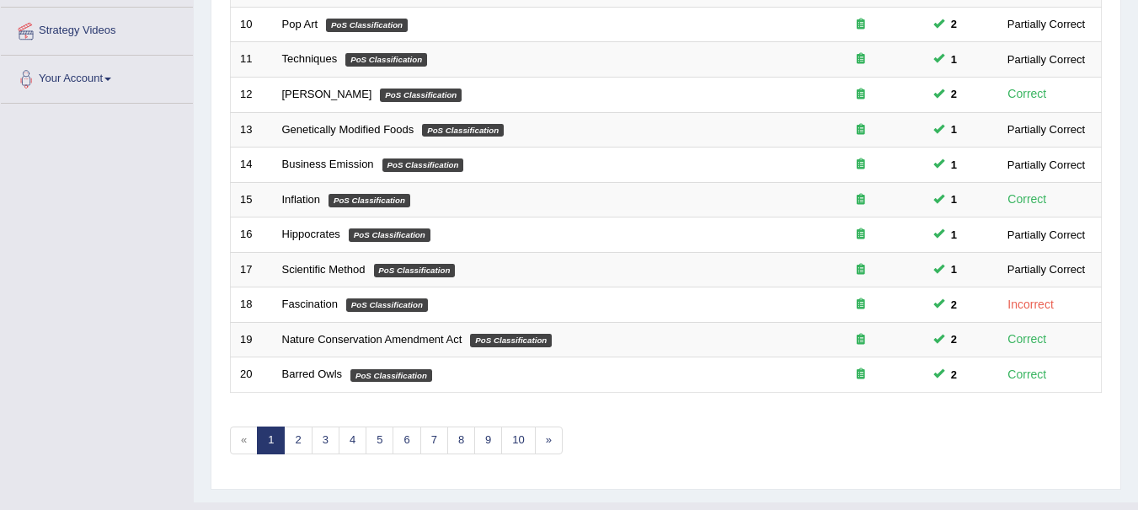
scroll to position [606, 0]
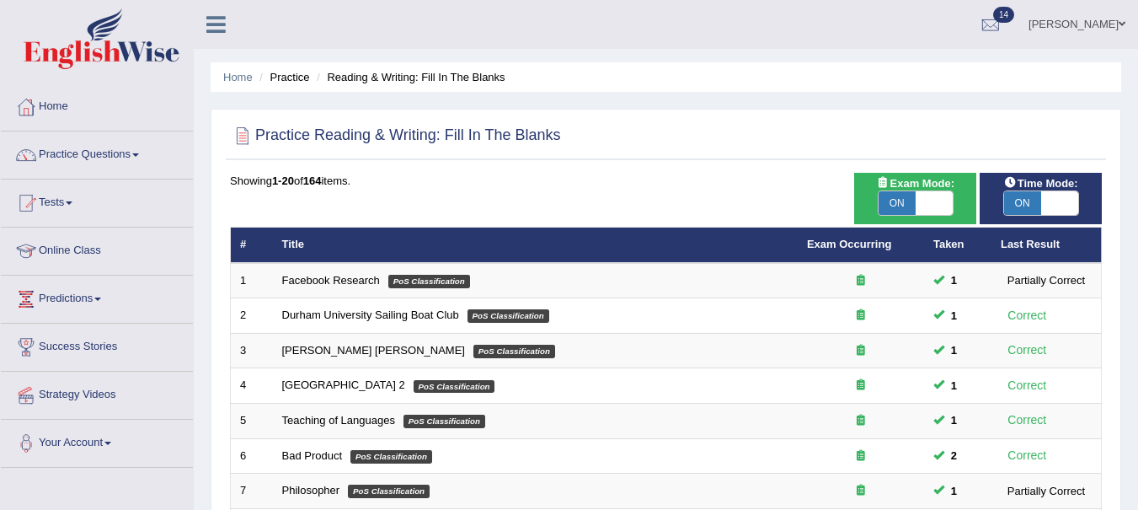
click at [421, 138] on h2 "Practice Reading & Writing: Fill In The Blanks" at bounding box center [395, 135] width 331 height 25
